Goal: Information Seeking & Learning: Learn about a topic

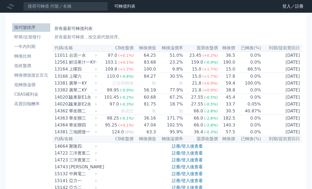
scroll to position [2518, 0]
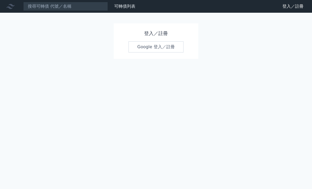
click at [146, 41] on link "Google 登入／註冊" at bounding box center [156, 46] width 55 height 11
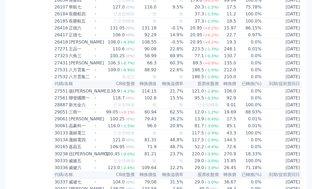
scroll to position [599, 0]
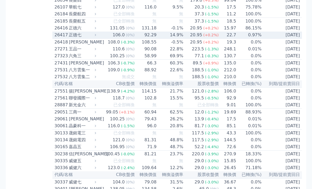
click at [265, 39] on td "[DATE]" at bounding box center [282, 34] width 40 height 7
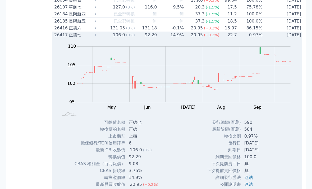
click at [170, 38] on td "14.9%" at bounding box center [170, 34] width 27 height 7
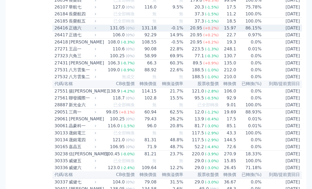
click at [234, 31] on td "15.97" at bounding box center [227, 28] width 17 height 7
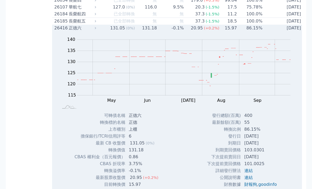
click at [249, 31] on td "86.15%" at bounding box center [250, 28] width 26 height 7
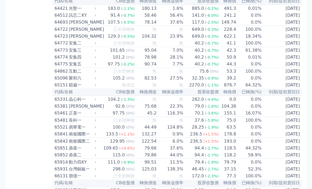
scroll to position [2224, 0]
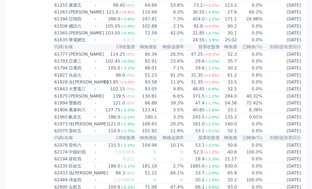
scroll to position [1902, 0]
